Goal: Task Accomplishment & Management: Manage account settings

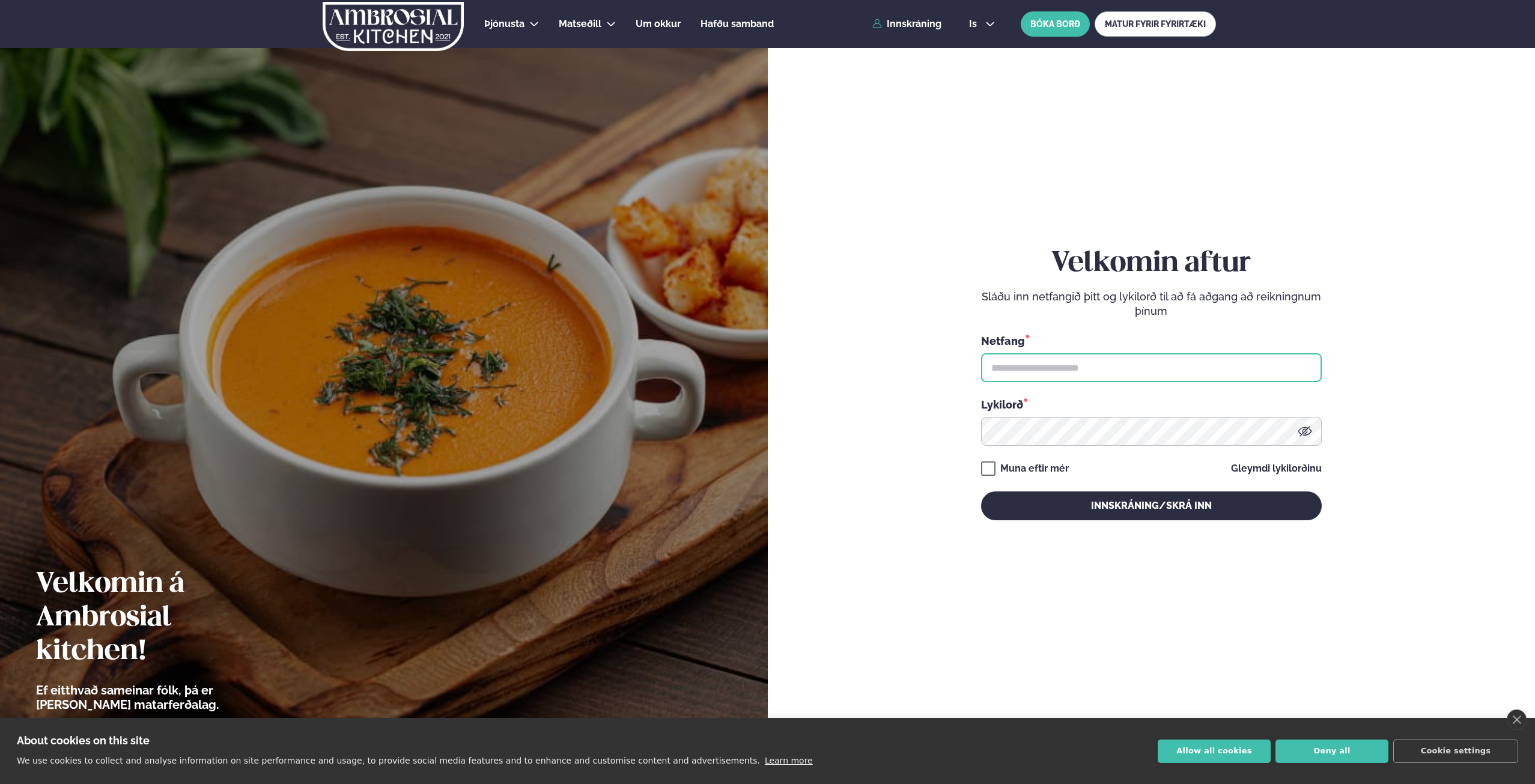
click at [1093, 364] on input "text" at bounding box center [1151, 367] width 341 height 29
type input "**********"
click at [981, 491] on button "Innskráning/Skrá inn" at bounding box center [1151, 505] width 341 height 29
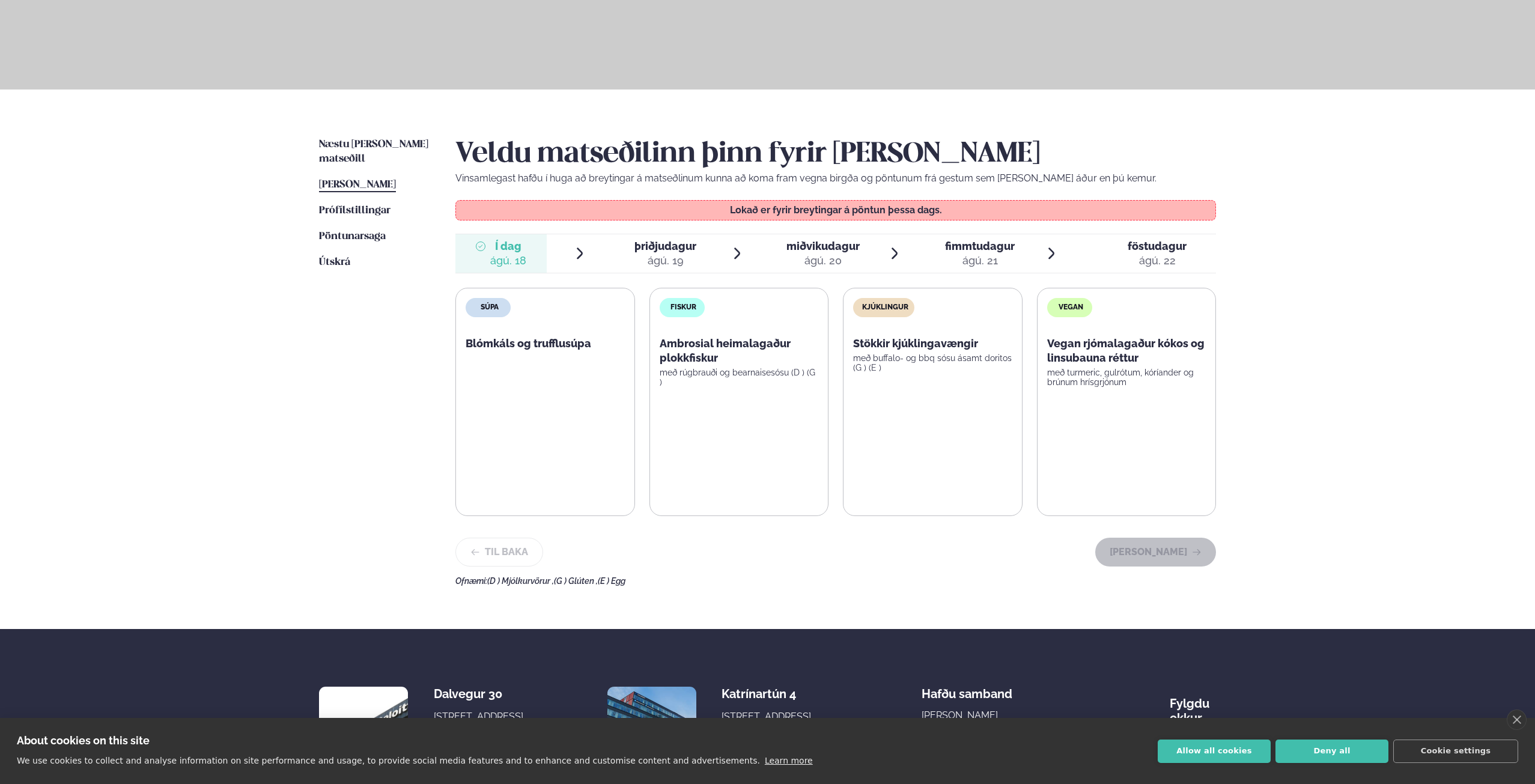
scroll to position [180, 0]
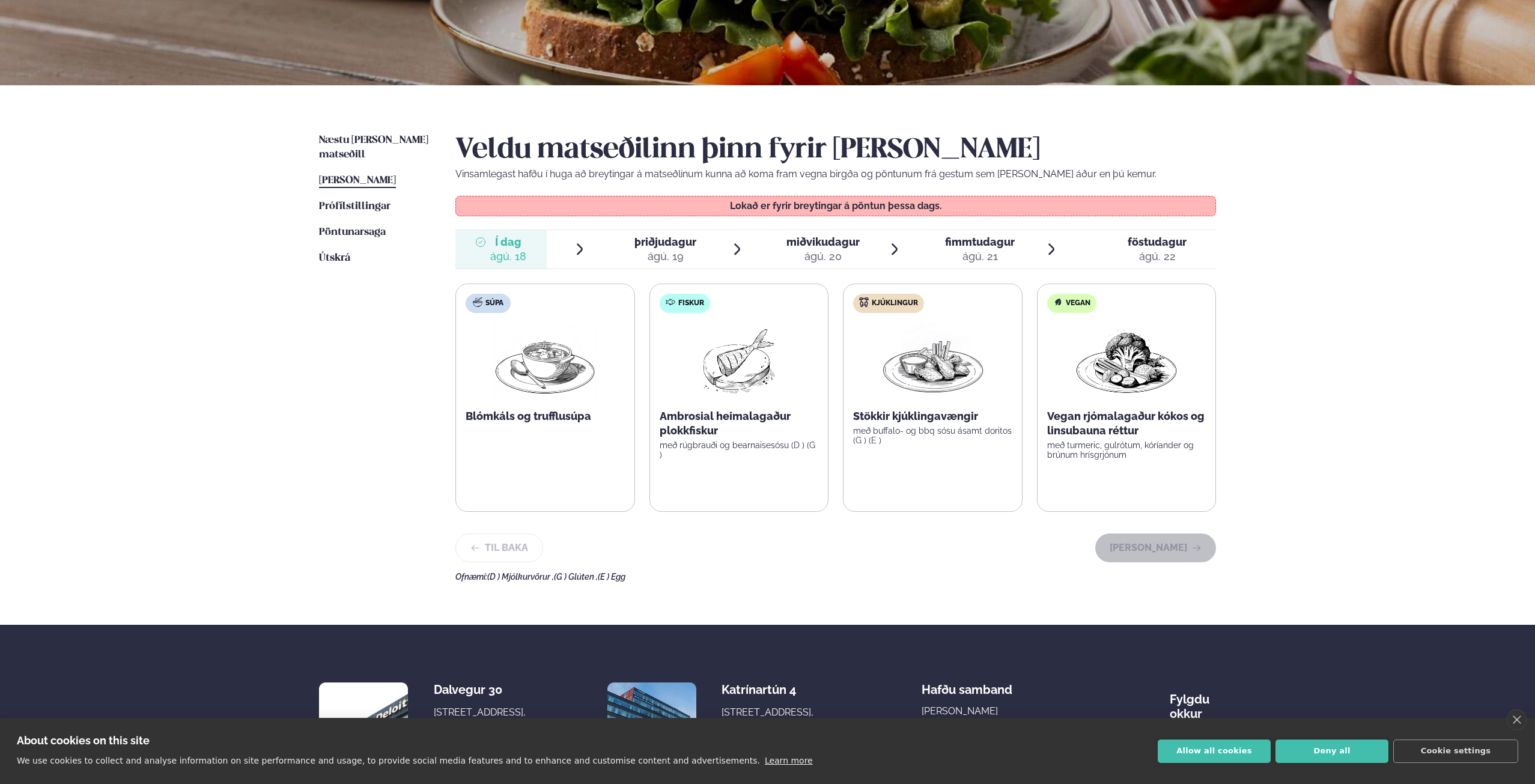
click at [675, 239] on span "þriðjudagur" at bounding box center [665, 241] width 62 height 13
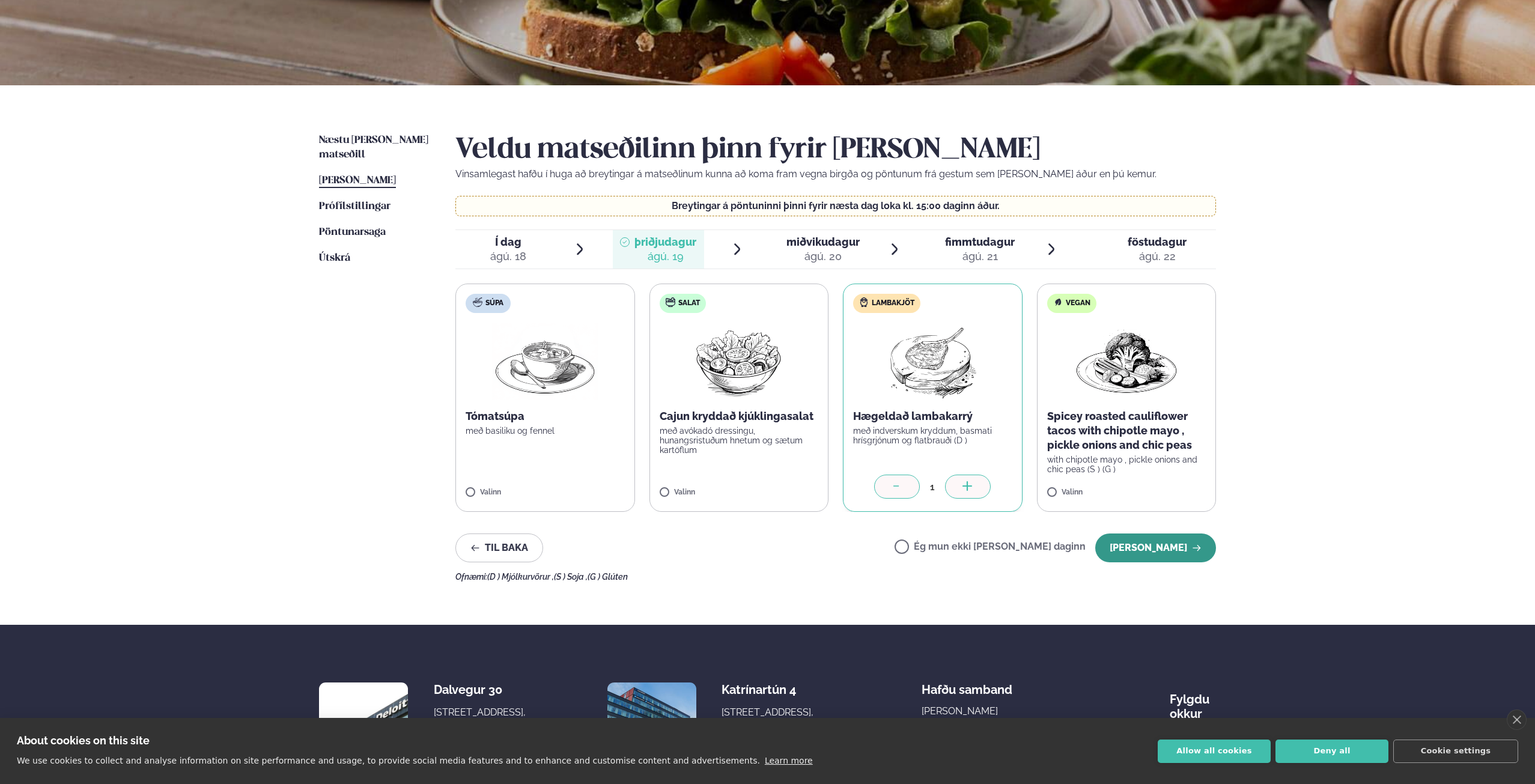
click at [1160, 545] on button "[PERSON_NAME]" at bounding box center [1155, 547] width 121 height 29
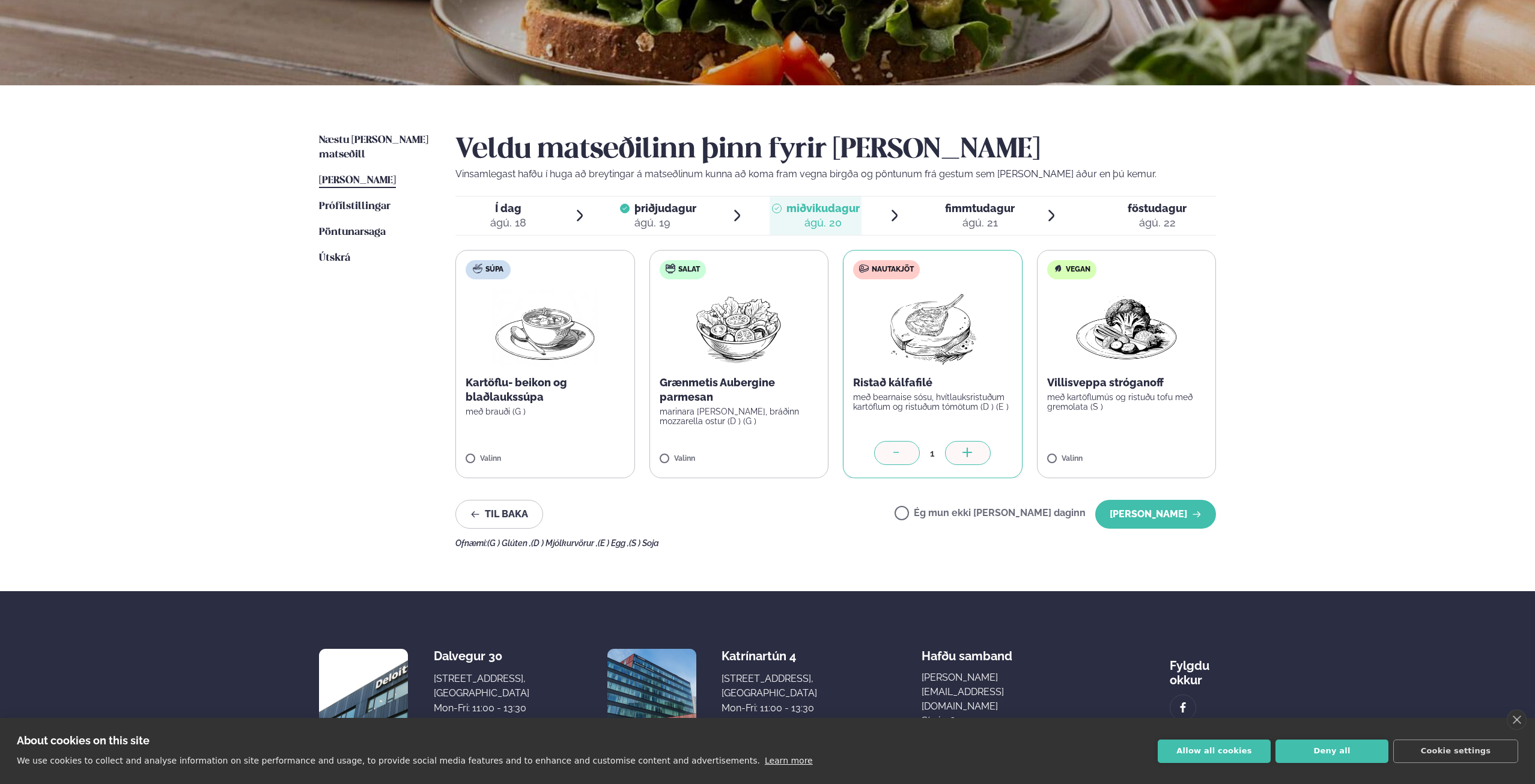
click at [1178, 533] on div "Veldu matseðilinn þinn fyrir [PERSON_NAME] Vinsamlegast hafðu í huga að breytin…" at bounding box center [836, 341] width 761 height 415
click at [1179, 518] on button "[PERSON_NAME]" at bounding box center [1155, 513] width 121 height 29
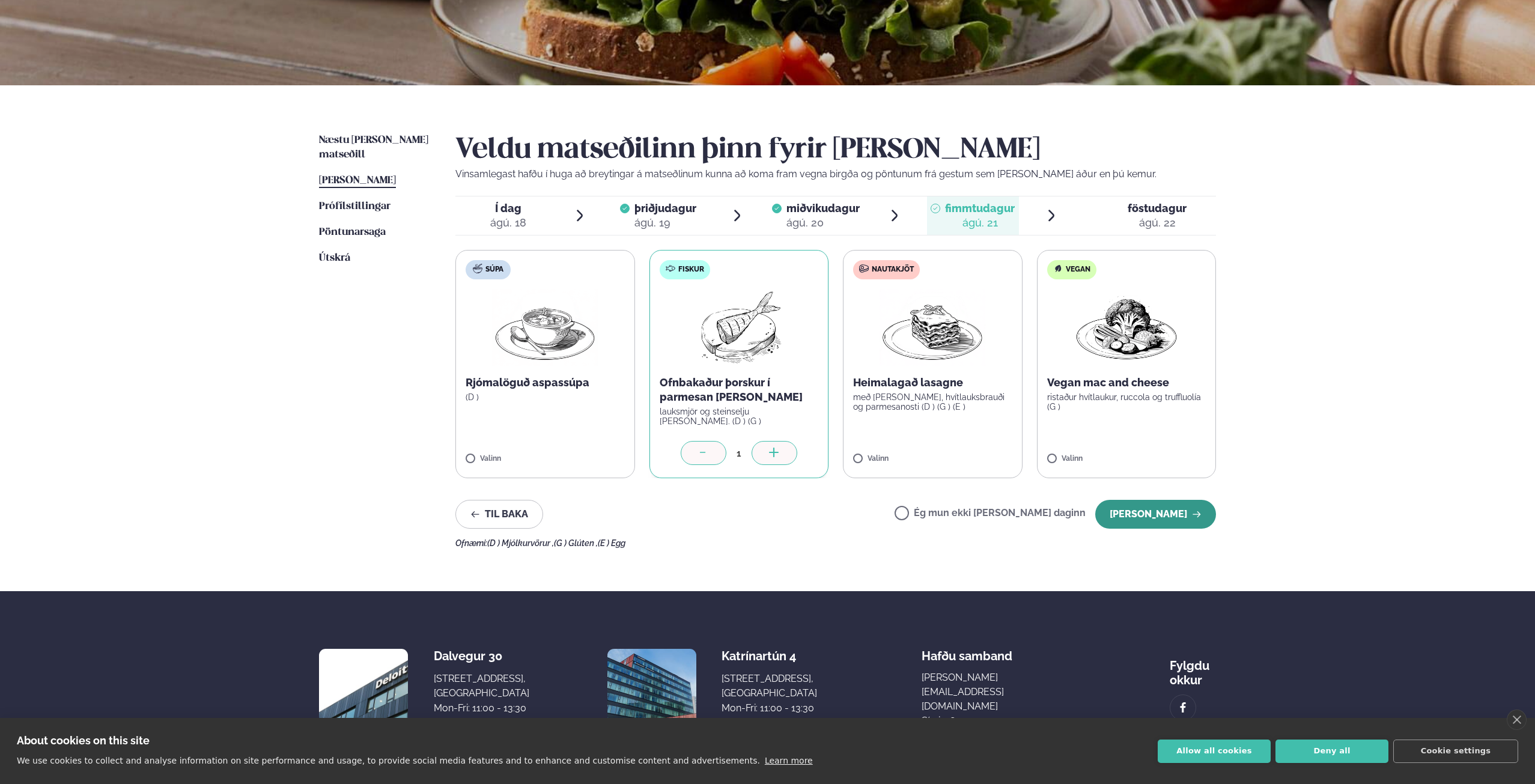
click at [1149, 516] on button "[PERSON_NAME]" at bounding box center [1155, 513] width 121 height 29
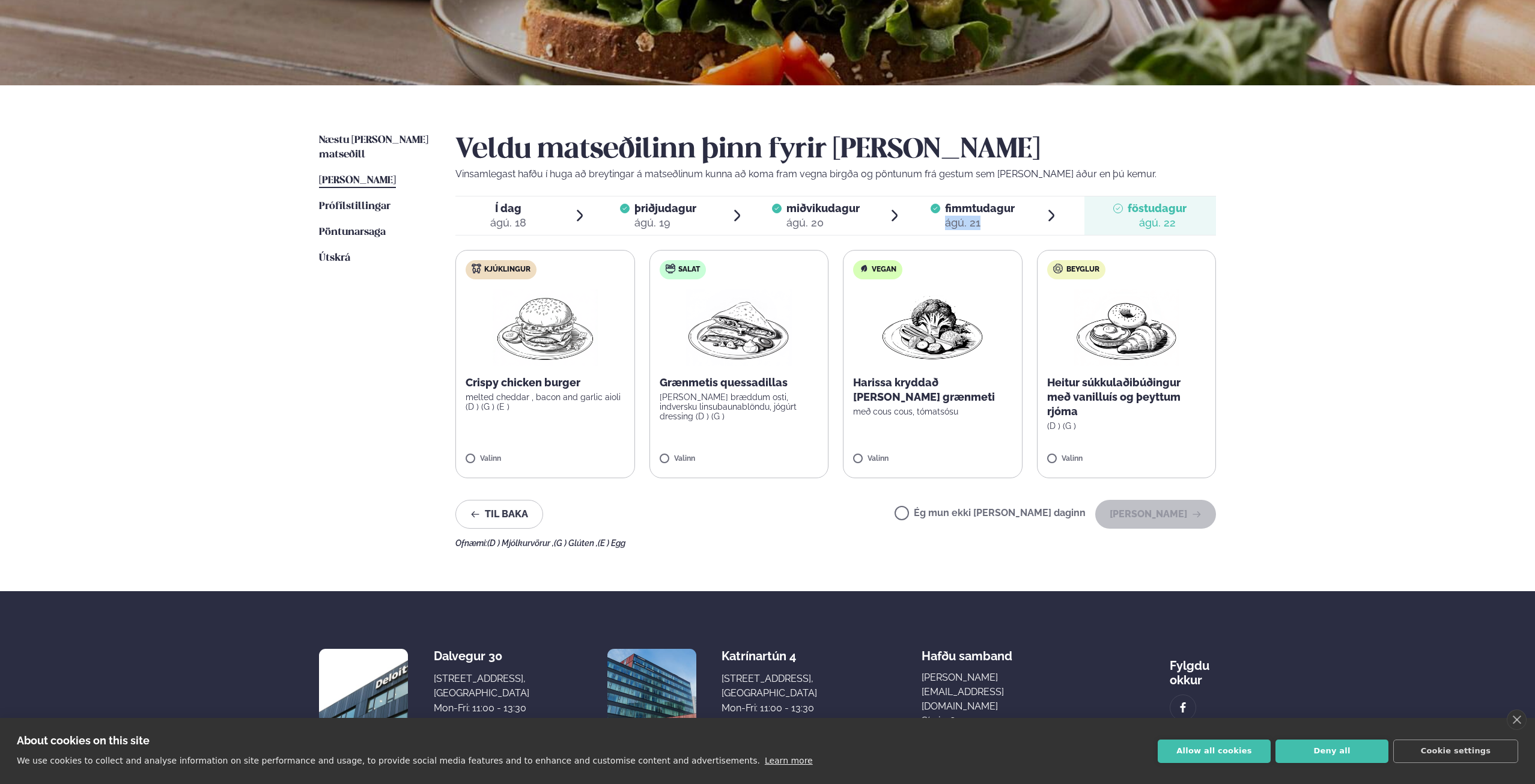
click at [1020, 215] on li "fimmtudagur fim. [DATE]" at bounding box center [994, 215] width 132 height 38
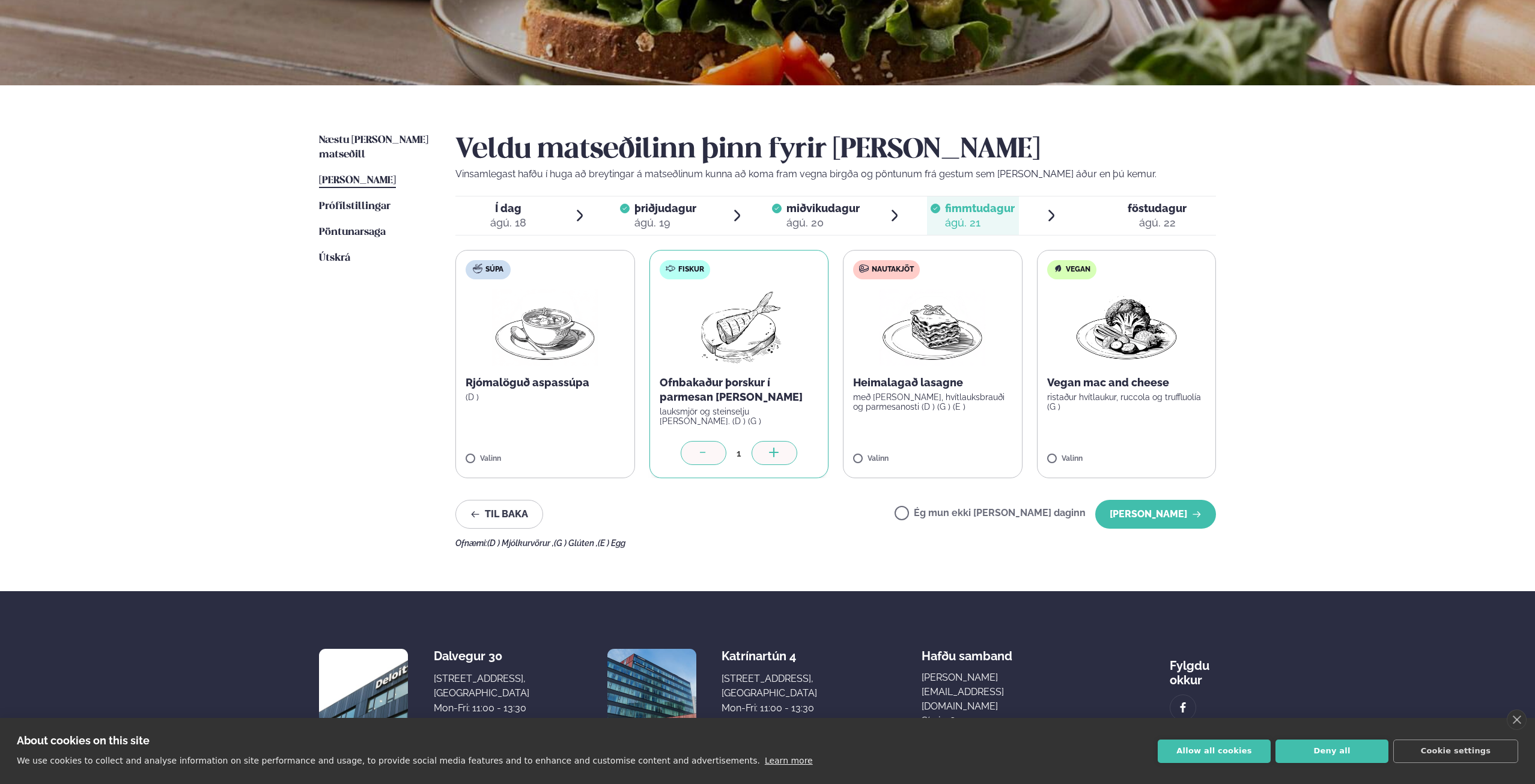
click at [944, 510] on label "Ég mun ekki [PERSON_NAME] daginn" at bounding box center [990, 514] width 191 height 13
click at [1125, 514] on button "[PERSON_NAME]" at bounding box center [1155, 513] width 121 height 29
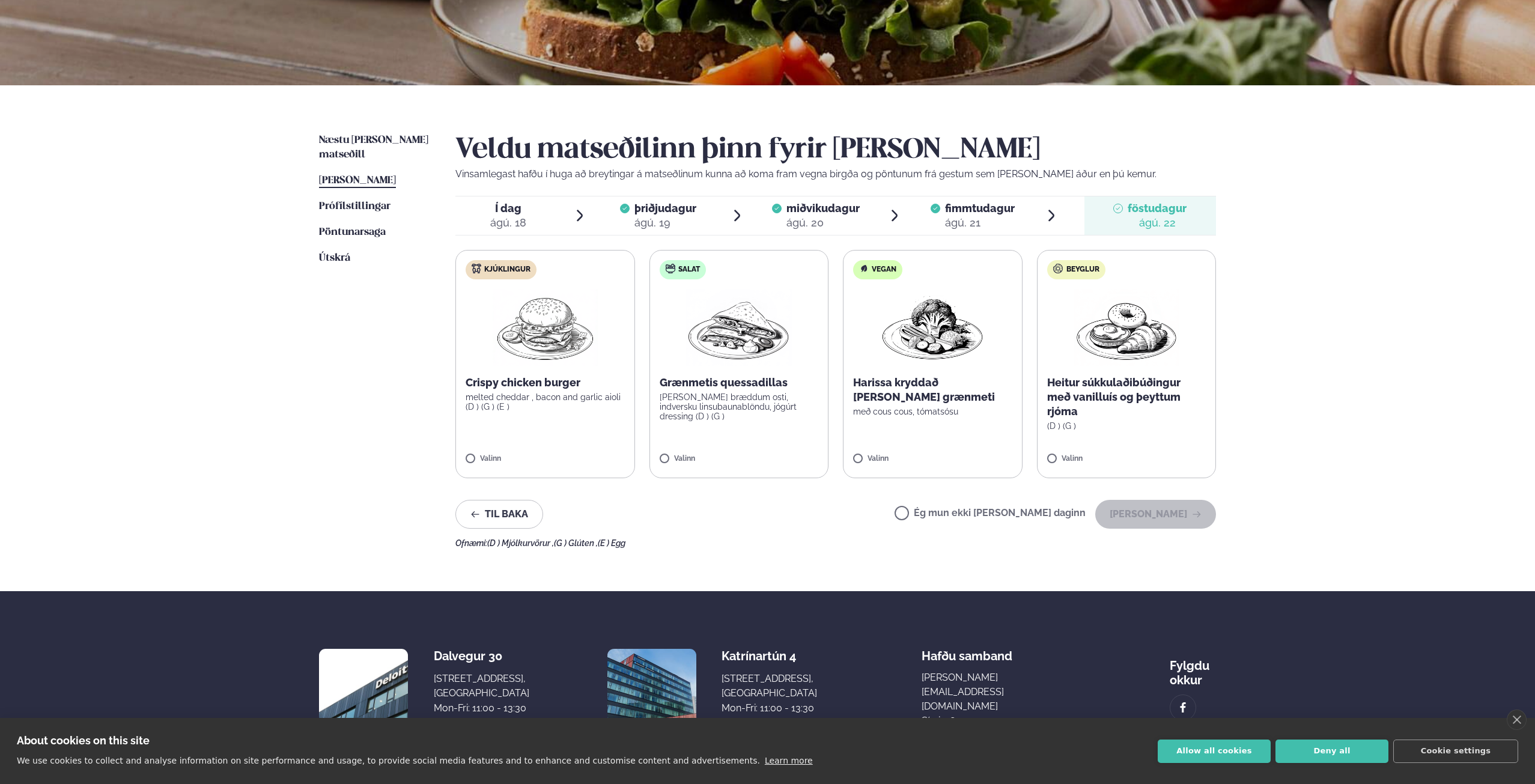
click at [470, 451] on label "Kjúklingur Crispy chicken burger melted cheddar , bacon and garlic aioli (D ) (…" at bounding box center [545, 363] width 180 height 228
click at [1188, 518] on button "[PERSON_NAME]" at bounding box center [1155, 513] width 121 height 29
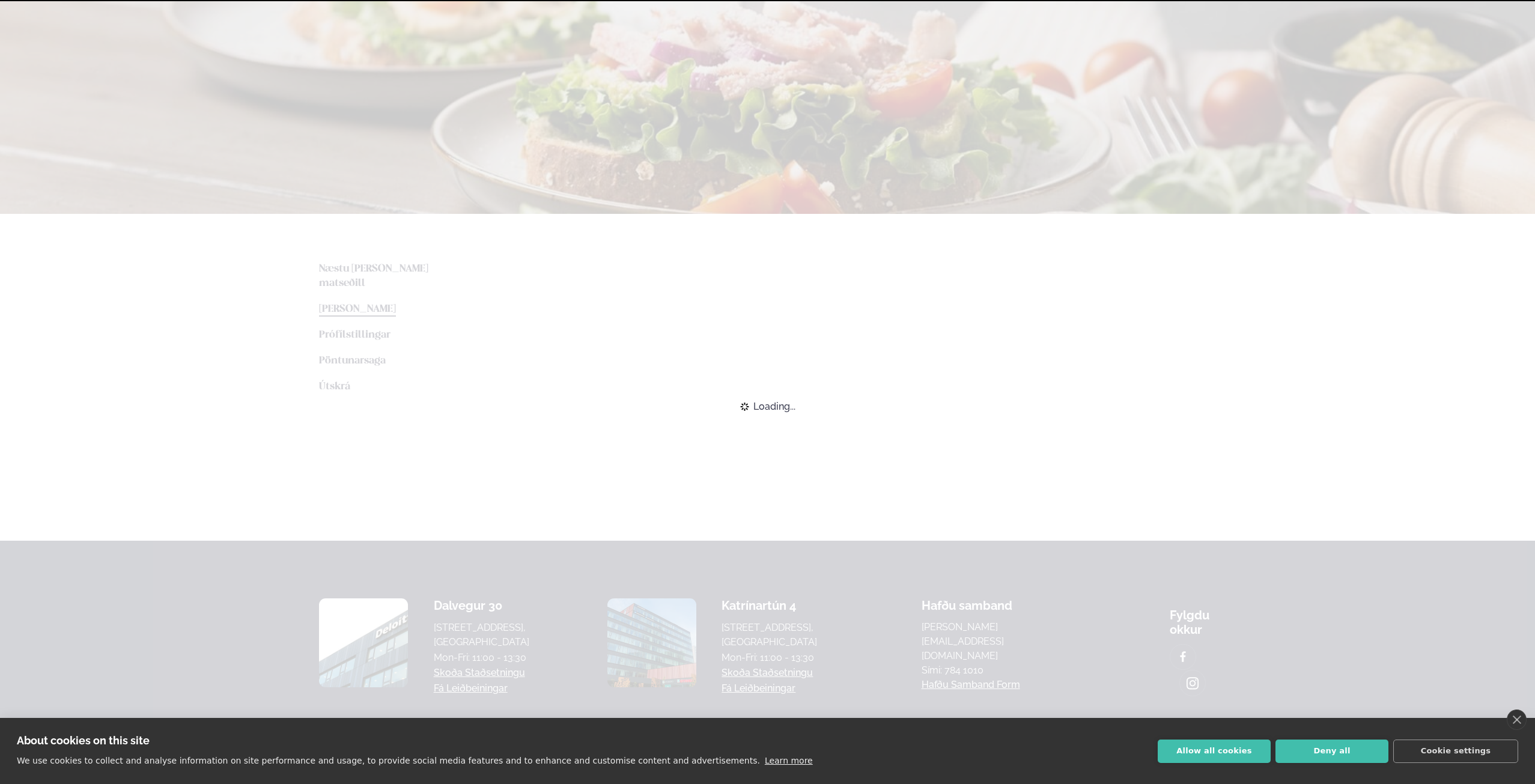
scroll to position [114, 0]
